Goal: Task Accomplishment & Management: Manage account settings

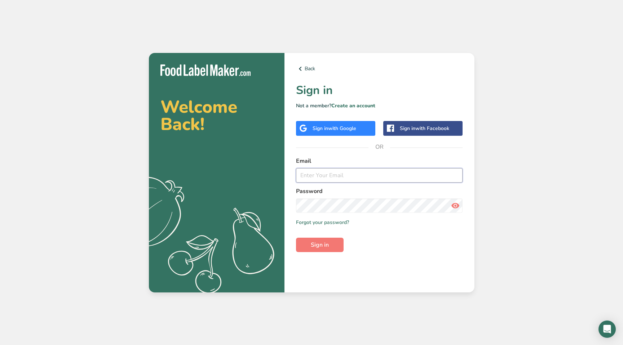
type input "billy@seattlesfavorite.com"
click at [458, 210] on icon at bounding box center [455, 205] width 9 height 13
click at [379, 173] on input "billy@seattlesfavorite.com" at bounding box center [379, 175] width 167 height 14
